Goal: Transaction & Acquisition: Book appointment/travel/reservation

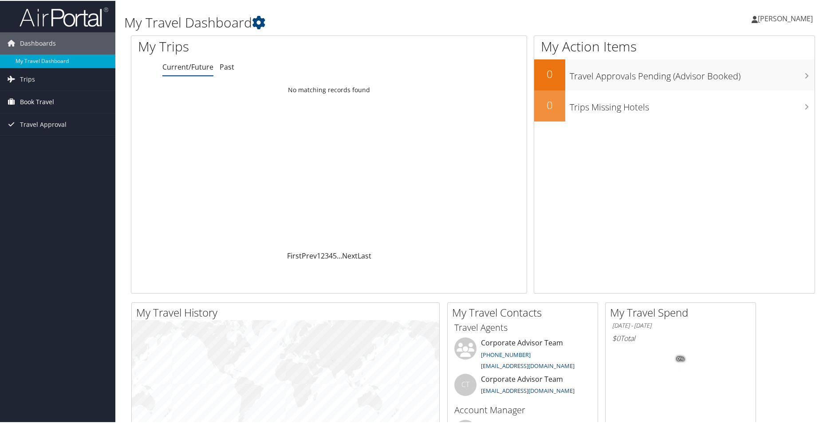
click at [26, 103] on span "Book Travel" at bounding box center [37, 101] width 34 height 22
click at [44, 142] on link "Book/Manage Online Trips" at bounding box center [57, 145] width 115 height 13
click at [59, 103] on link "Book Travel" at bounding box center [57, 101] width 115 height 22
click at [60, 141] on link "Book/Manage Online Trips" at bounding box center [57, 145] width 115 height 13
click at [50, 148] on link "Book/Manage Online Trips" at bounding box center [57, 145] width 115 height 13
